Goal: Task Accomplishment & Management: Manage account settings

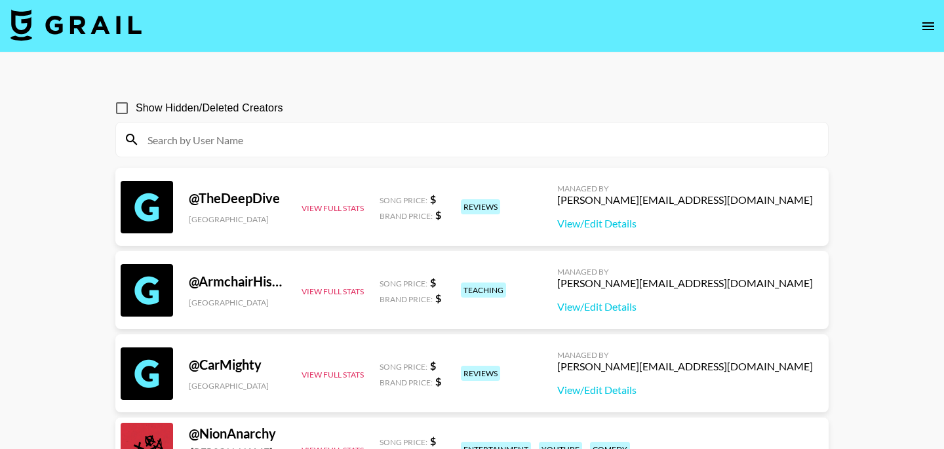
click at [925, 22] on icon "open drawer" at bounding box center [928, 26] width 12 height 8
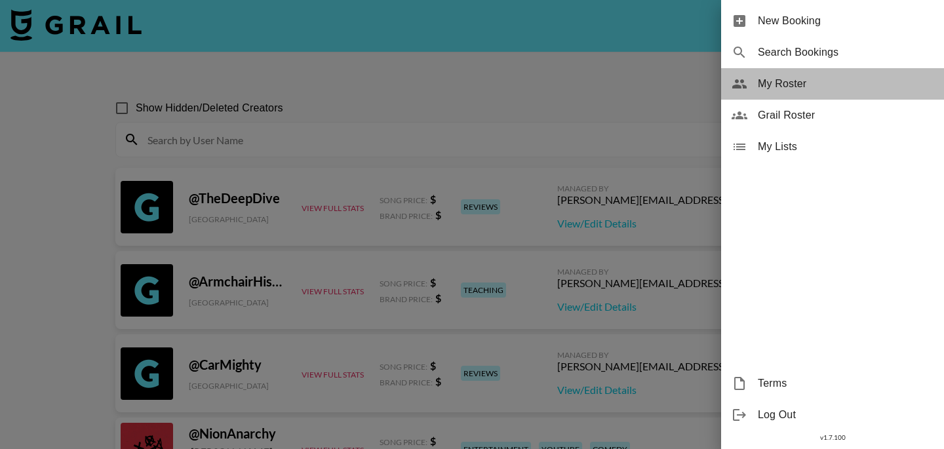
click at [800, 91] on span "My Roster" at bounding box center [846, 84] width 176 height 16
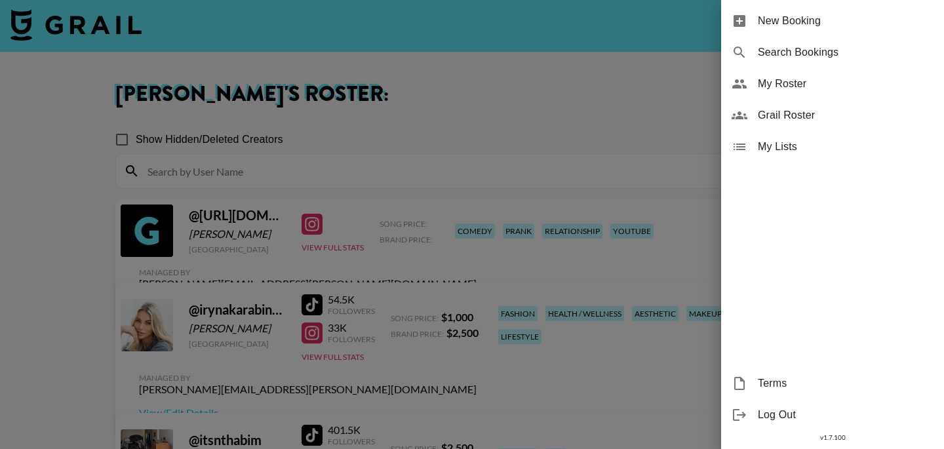
click at [512, 133] on div at bounding box center [472, 224] width 944 height 449
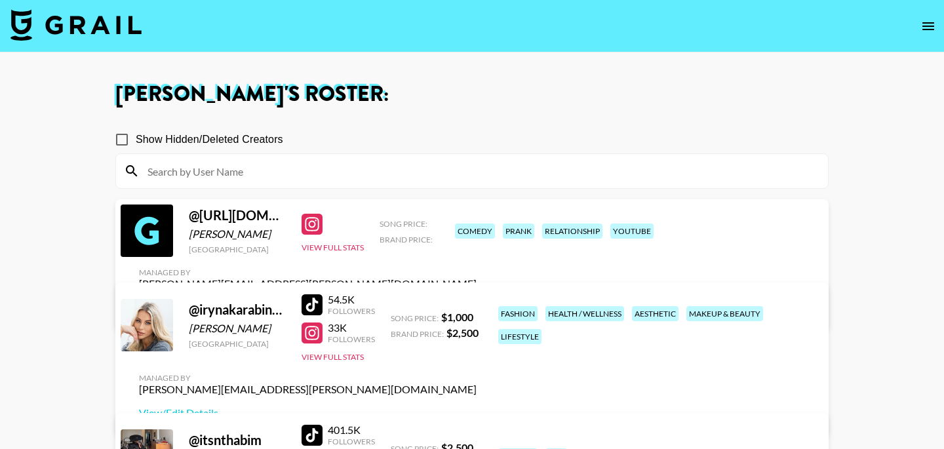
click at [940, 22] on button "open drawer" at bounding box center [928, 26] width 26 height 26
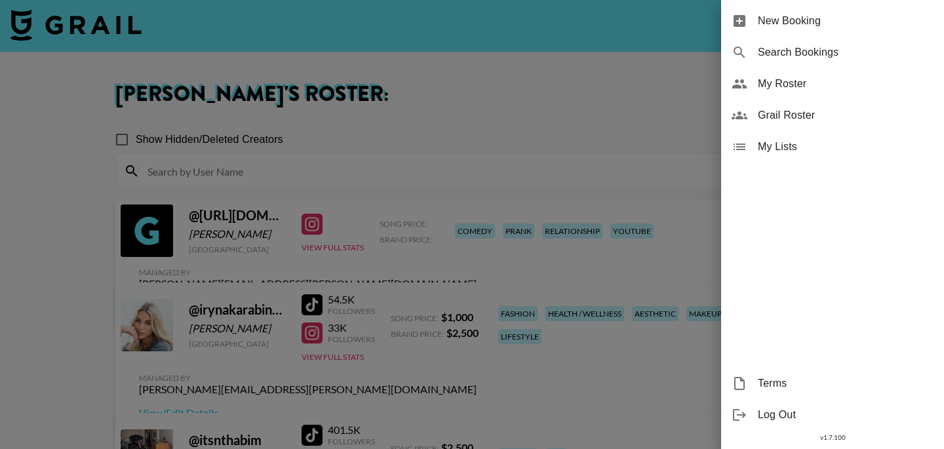
click at [804, 47] on span "Search Bookings" at bounding box center [846, 53] width 176 height 16
select select "id"
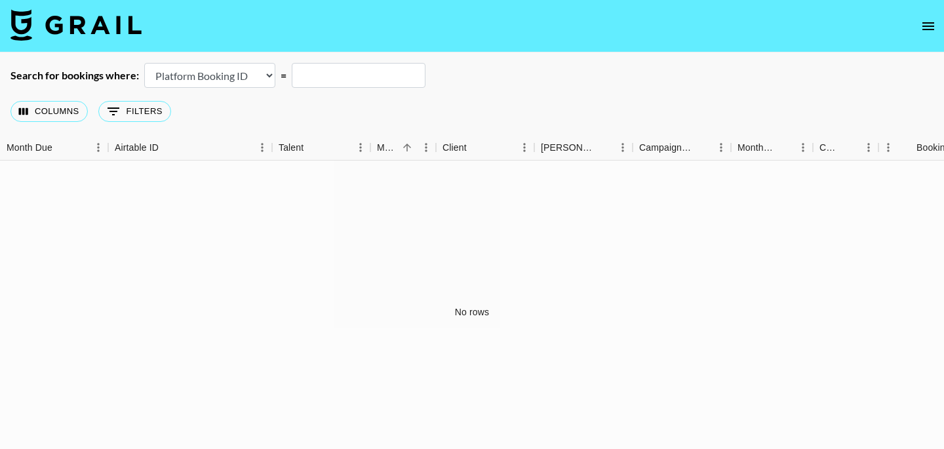
click at [926, 24] on icon "open drawer" at bounding box center [928, 26] width 16 height 16
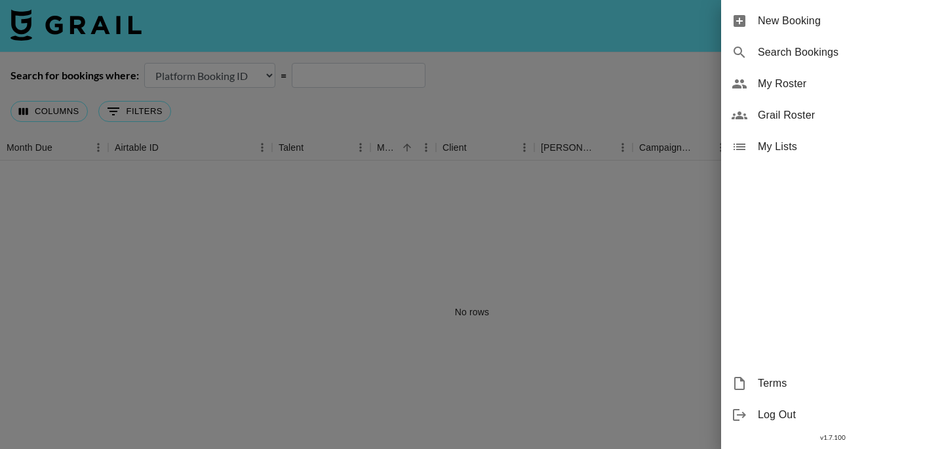
click at [836, 115] on span "Grail Roster" at bounding box center [846, 115] width 176 height 16
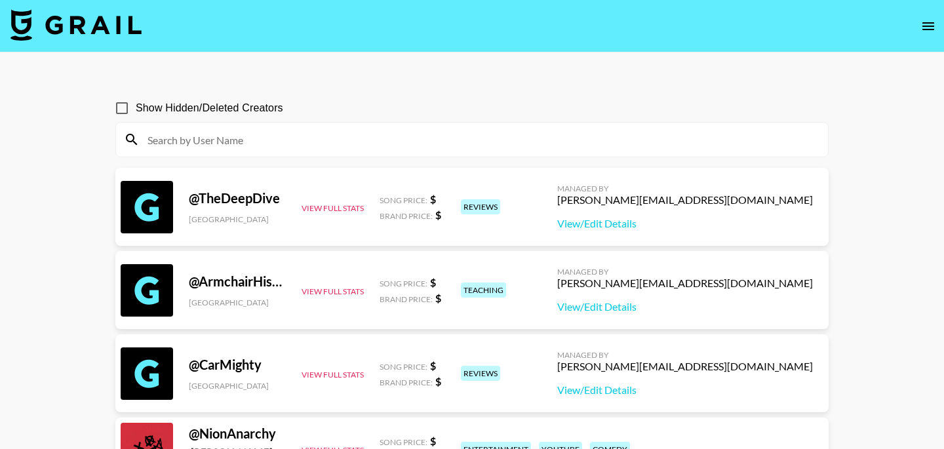
click at [283, 136] on input at bounding box center [480, 139] width 680 height 21
paste input "chrisandcrystal1"
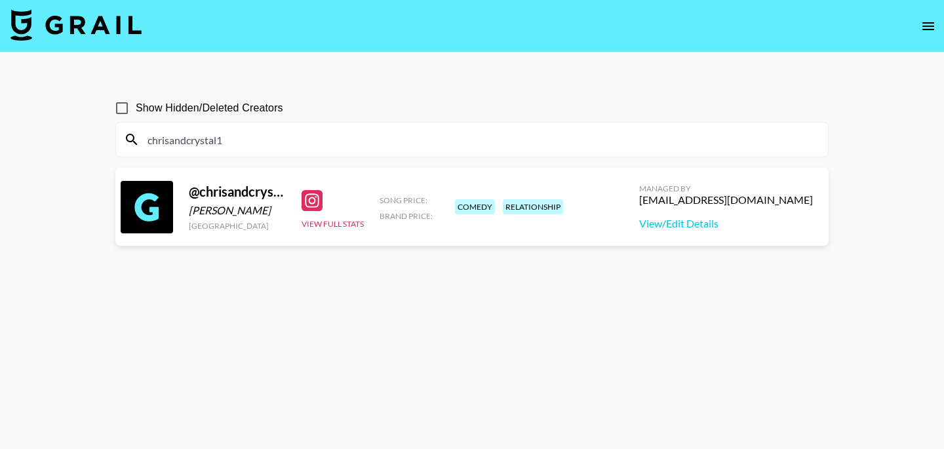
type input "chrisandcrystal1"
drag, startPoint x: 680, startPoint y: 206, endPoint x: 777, endPoint y: 207, distance: 97.7
click at [777, 207] on div "@ chrisandcrystal14 christopher santiago United States View Full Stats Song Pri…" at bounding box center [471, 207] width 713 height 78
copy div "Managed By abbey@grail-talent.com"
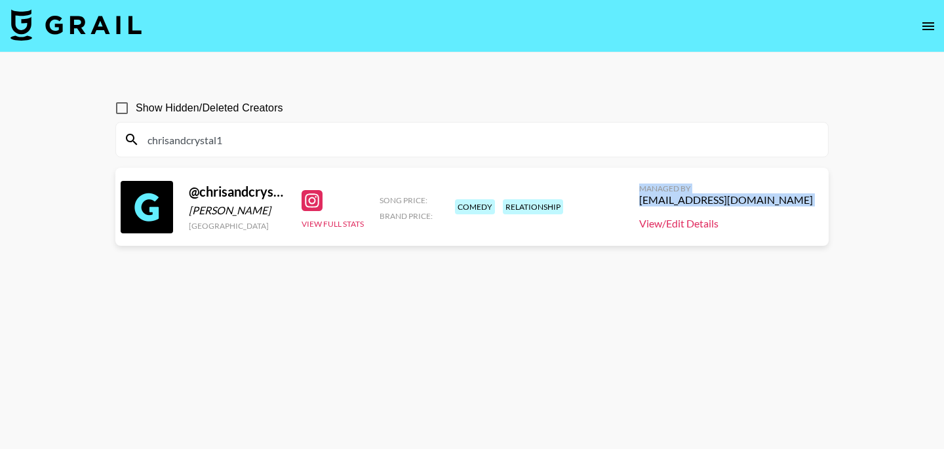
click at [730, 221] on link "View/Edit Details" at bounding box center [726, 223] width 174 height 13
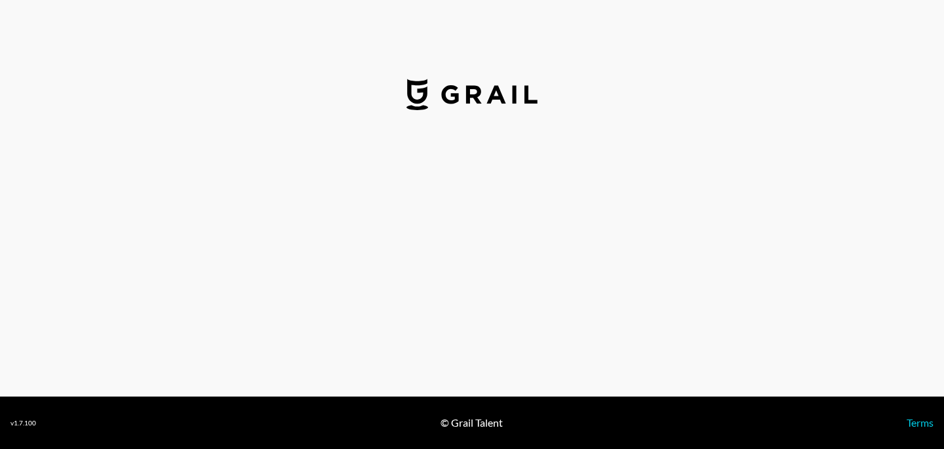
select select "USD"
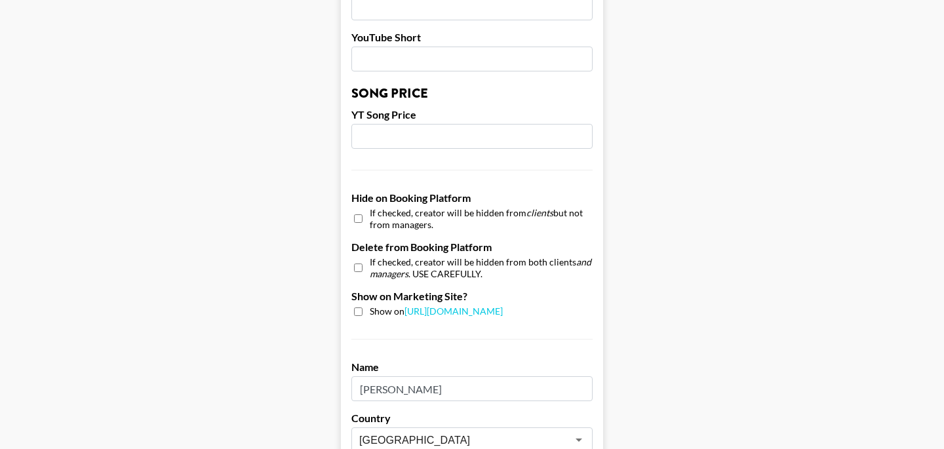
scroll to position [1314, 0]
